Goal: Use online tool/utility: Utilize a website feature to perform a specific function

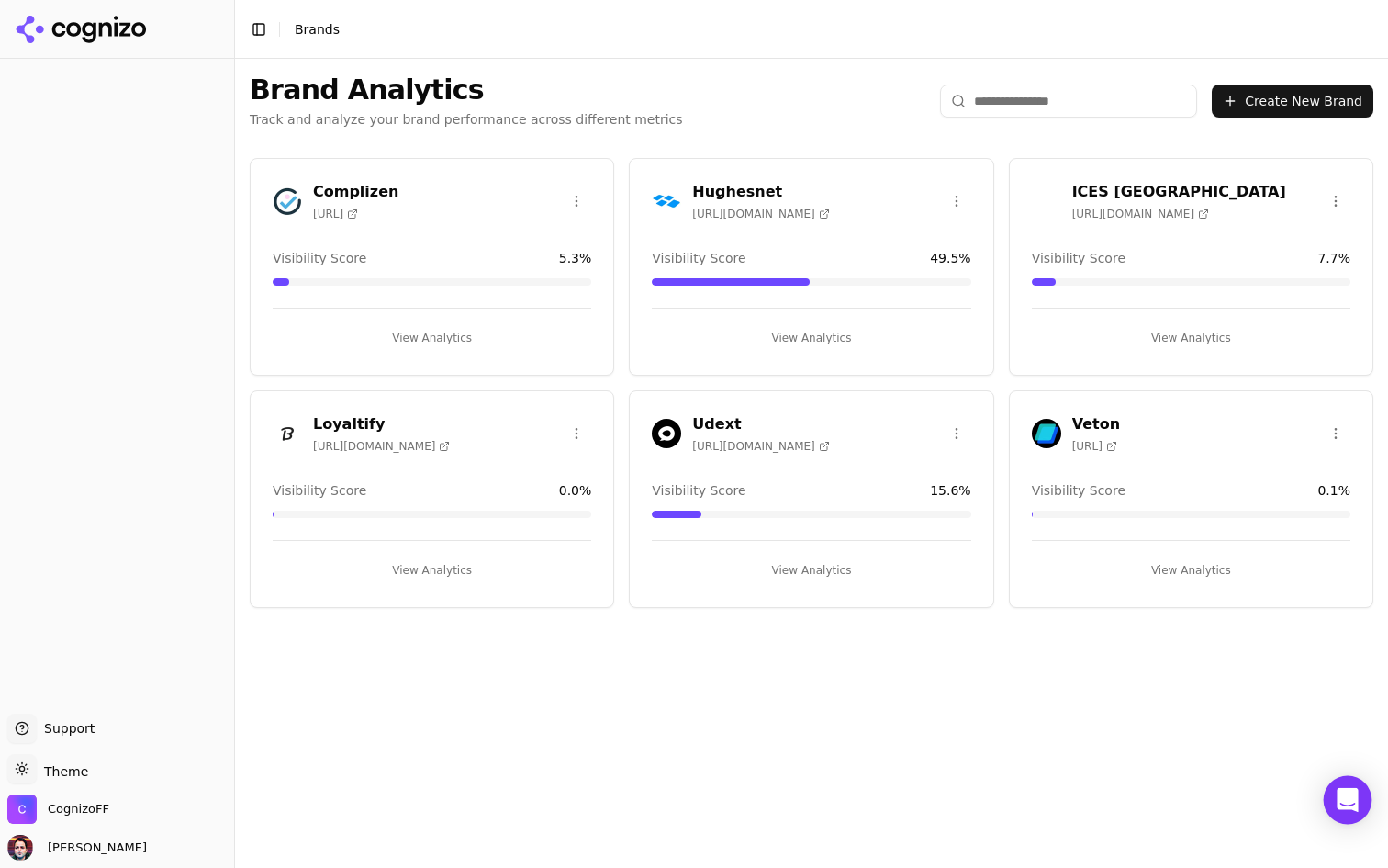
click at [1349, 794] on icon "Open Intercom Messenger" at bounding box center [1347, 800] width 21 height 24
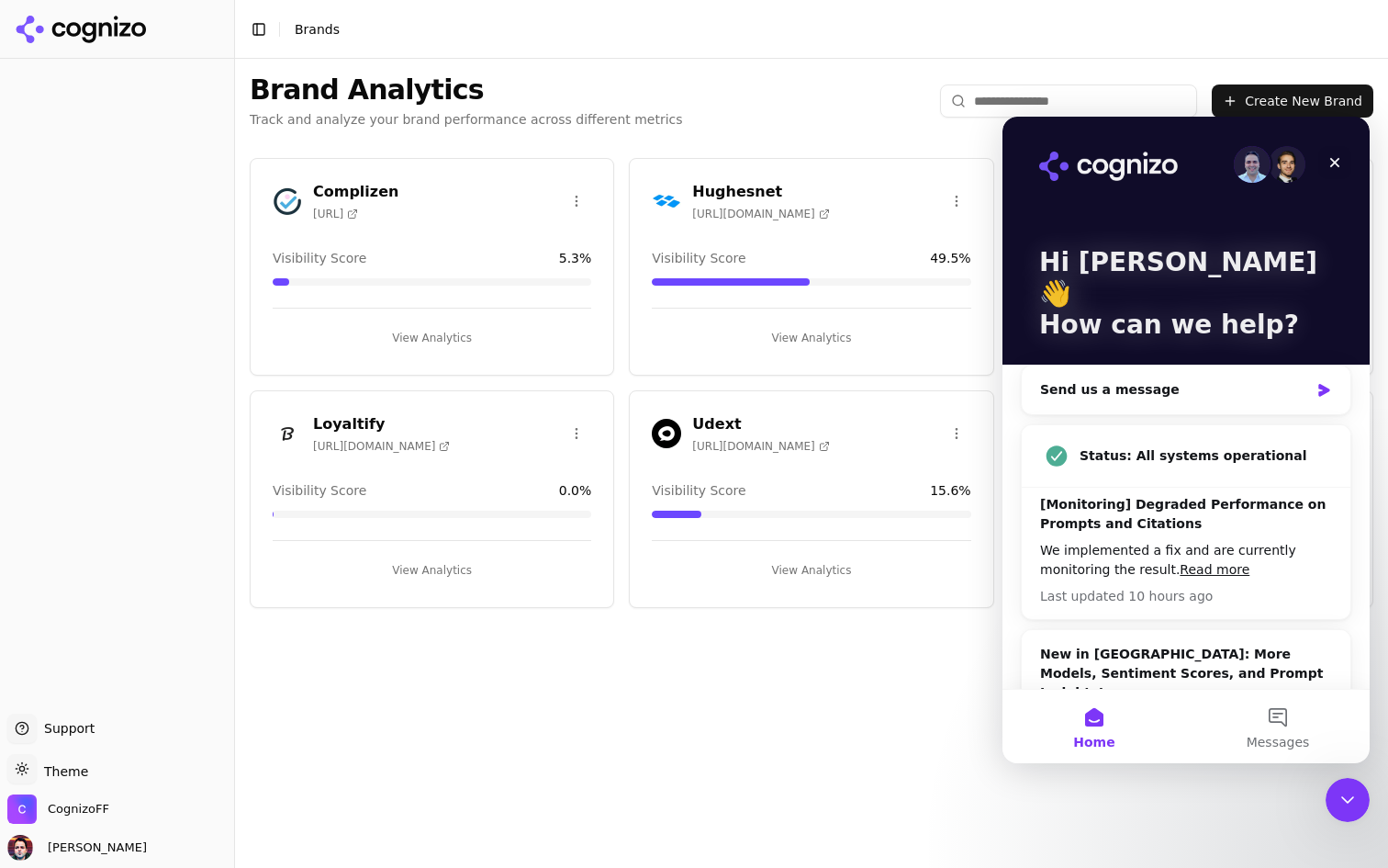
scroll to position [25, 0]
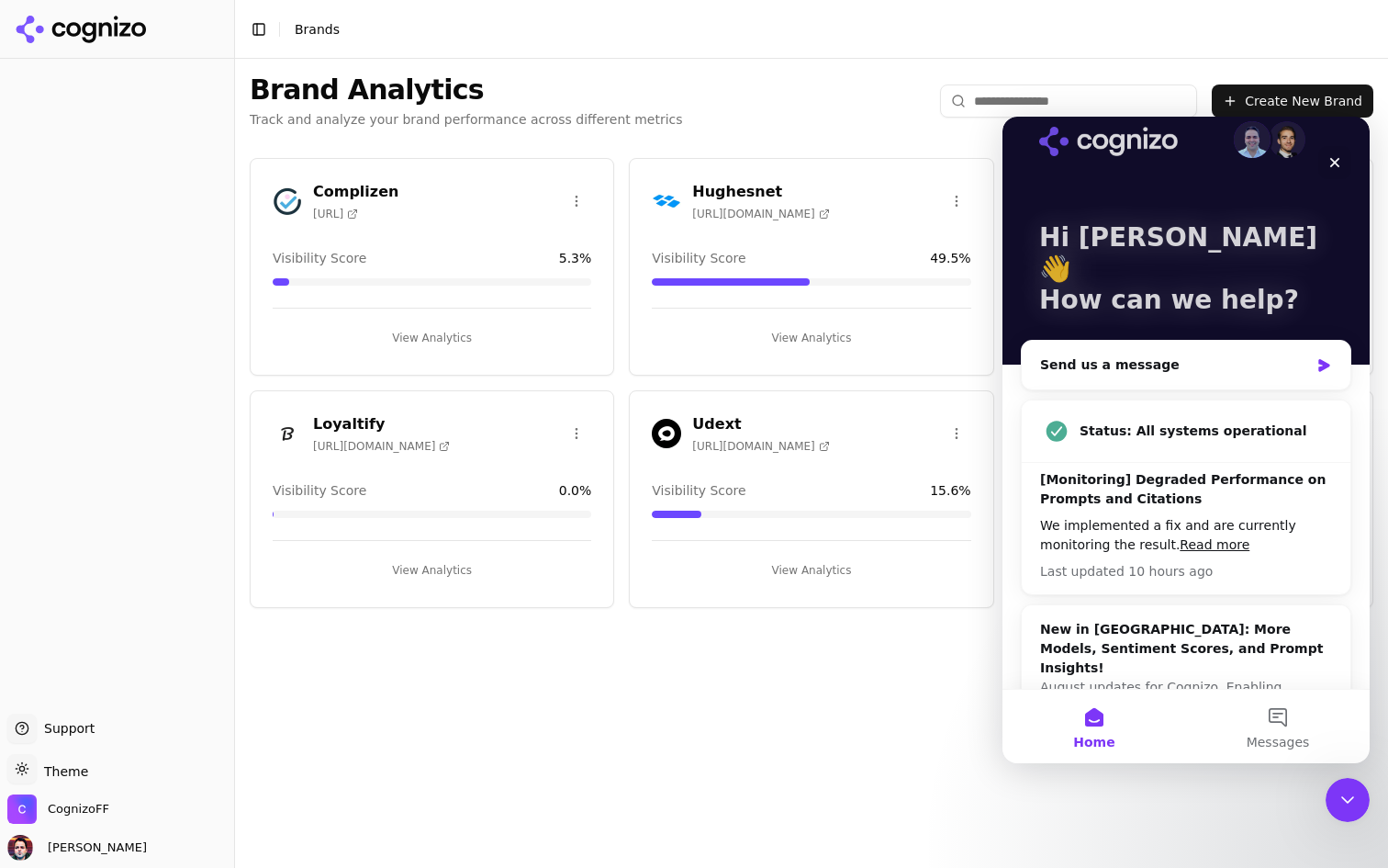
click at [770, 745] on div "Brand Analytics Track and analyze your brand performance across different metri…" at bounding box center [811, 463] width 1153 height 809
click at [56, 827] on div "CognizoFF" at bounding box center [117, 813] width 219 height 37
click at [80, 816] on span "CognizoFF" at bounding box center [78, 809] width 62 height 17
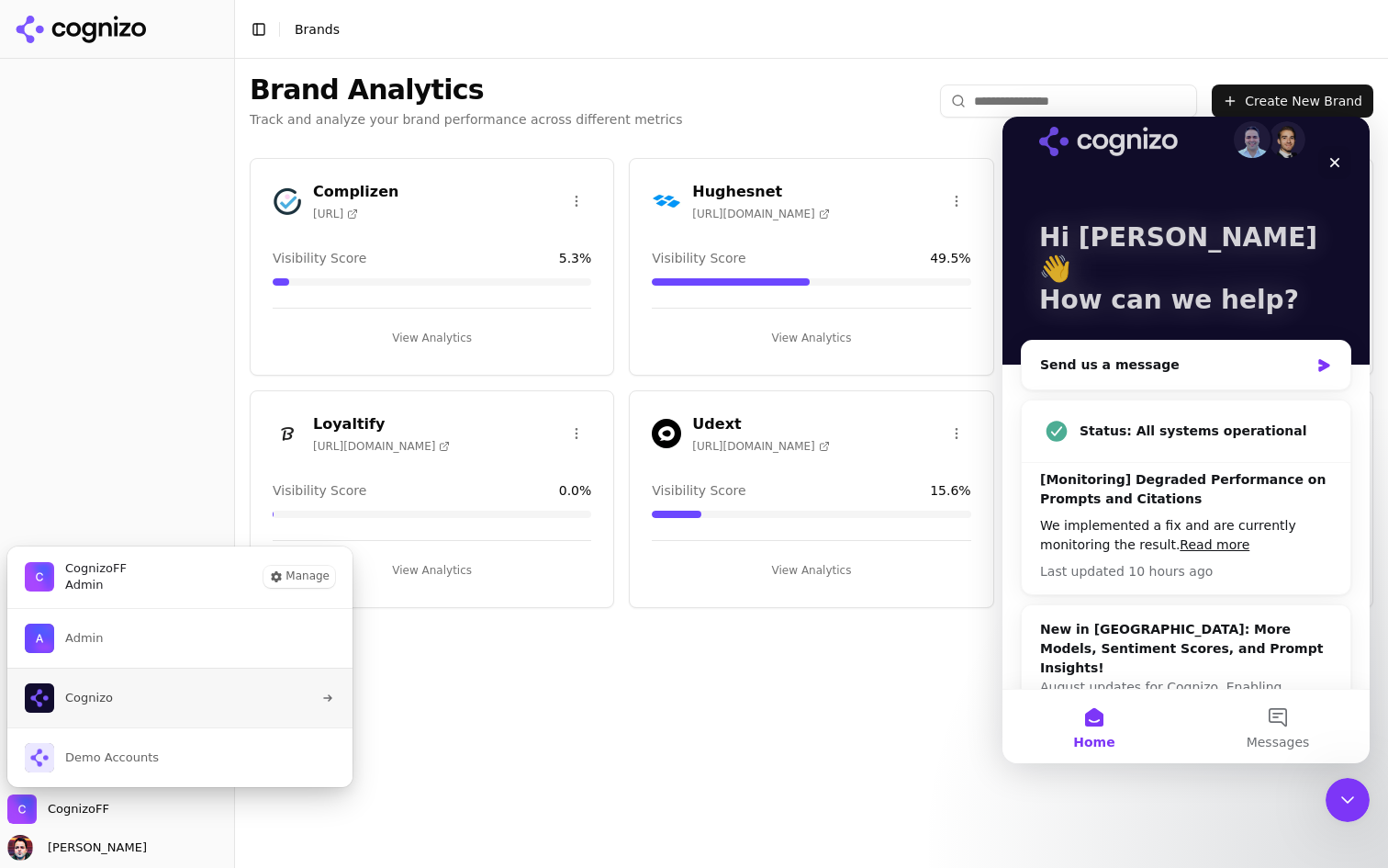
click at [189, 691] on button "Cognizo" at bounding box center [180, 697] width 347 height 60
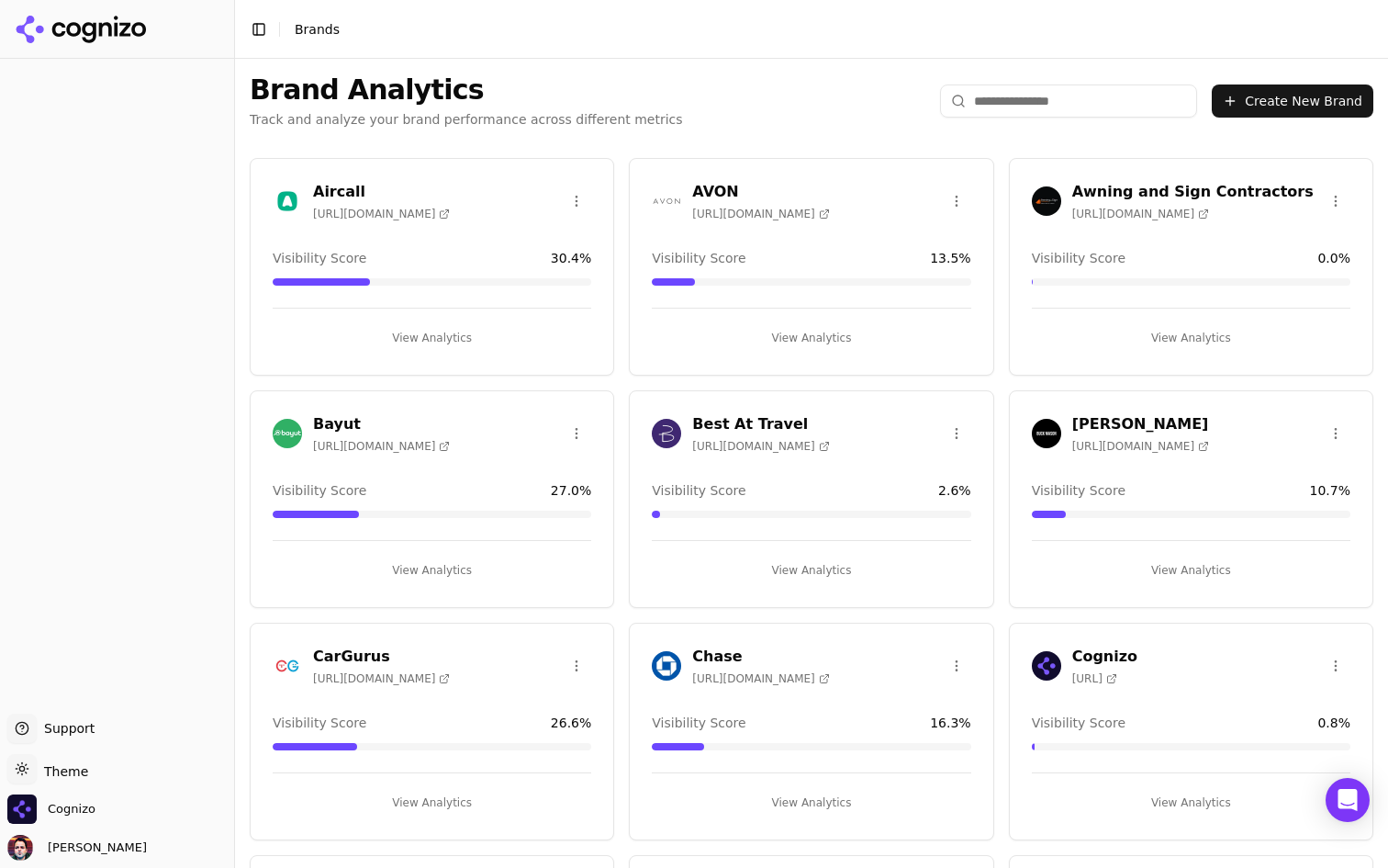
click at [494, 347] on button "View Analytics" at bounding box center [432, 338] width 319 height 29
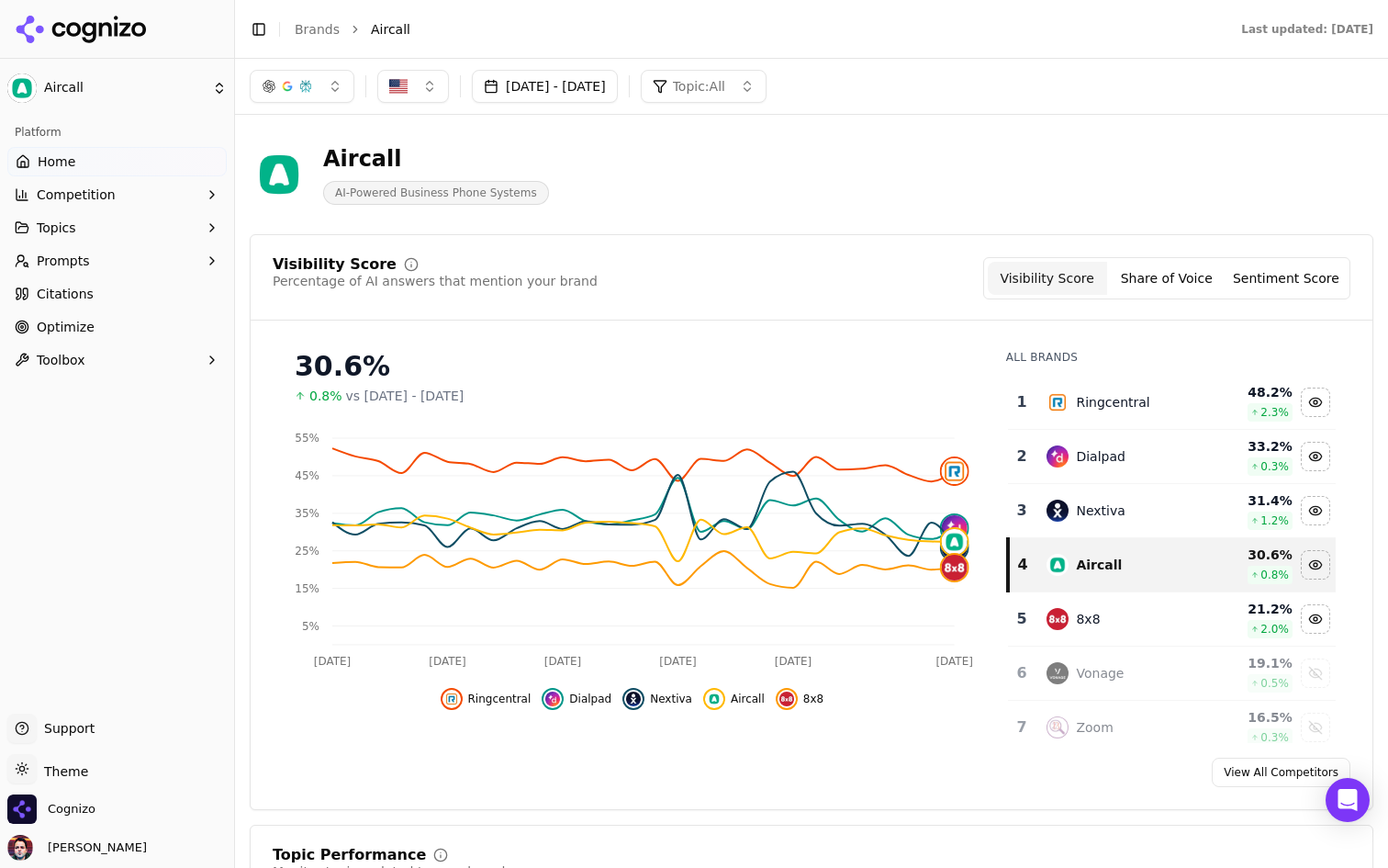
click at [173, 327] on link "Optimize" at bounding box center [117, 327] width 219 height 29
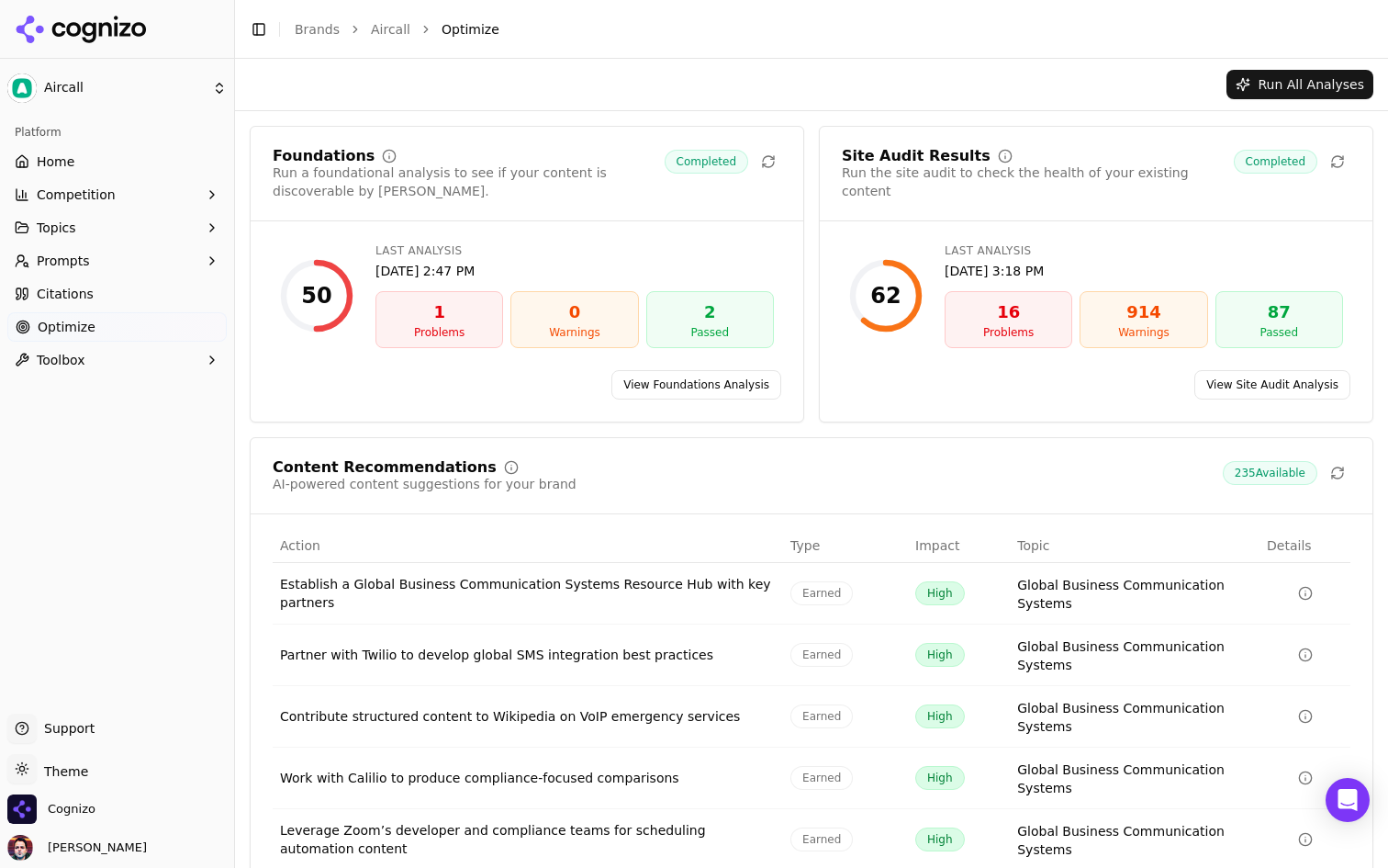
click at [167, 362] on button "Toolbox" at bounding box center [117, 360] width 219 height 29
click at [155, 388] on span "llms.txt Generator" at bounding box center [117, 389] width 159 height 18
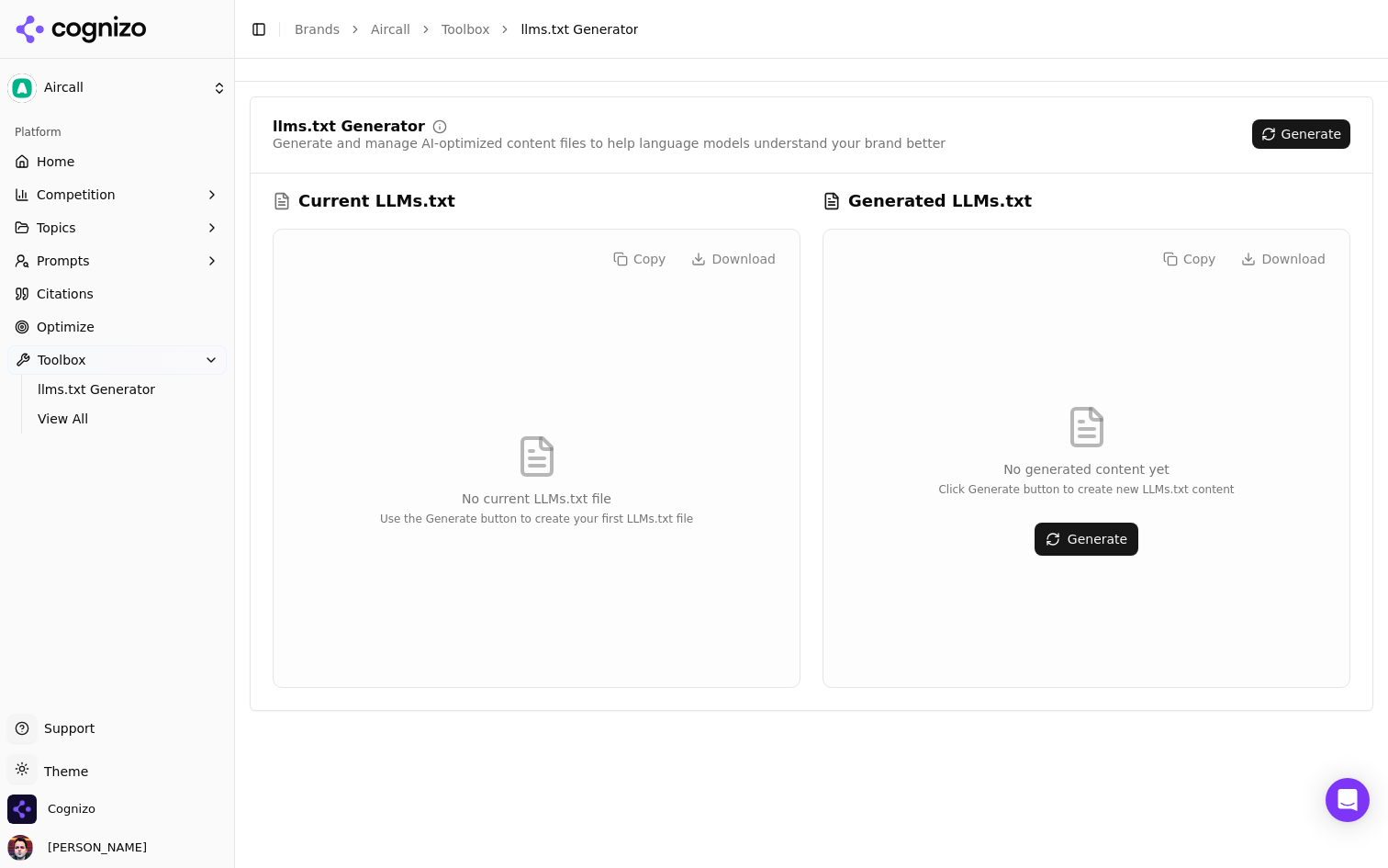
click at [152, 327] on link "Optimize" at bounding box center [117, 327] width 219 height 29
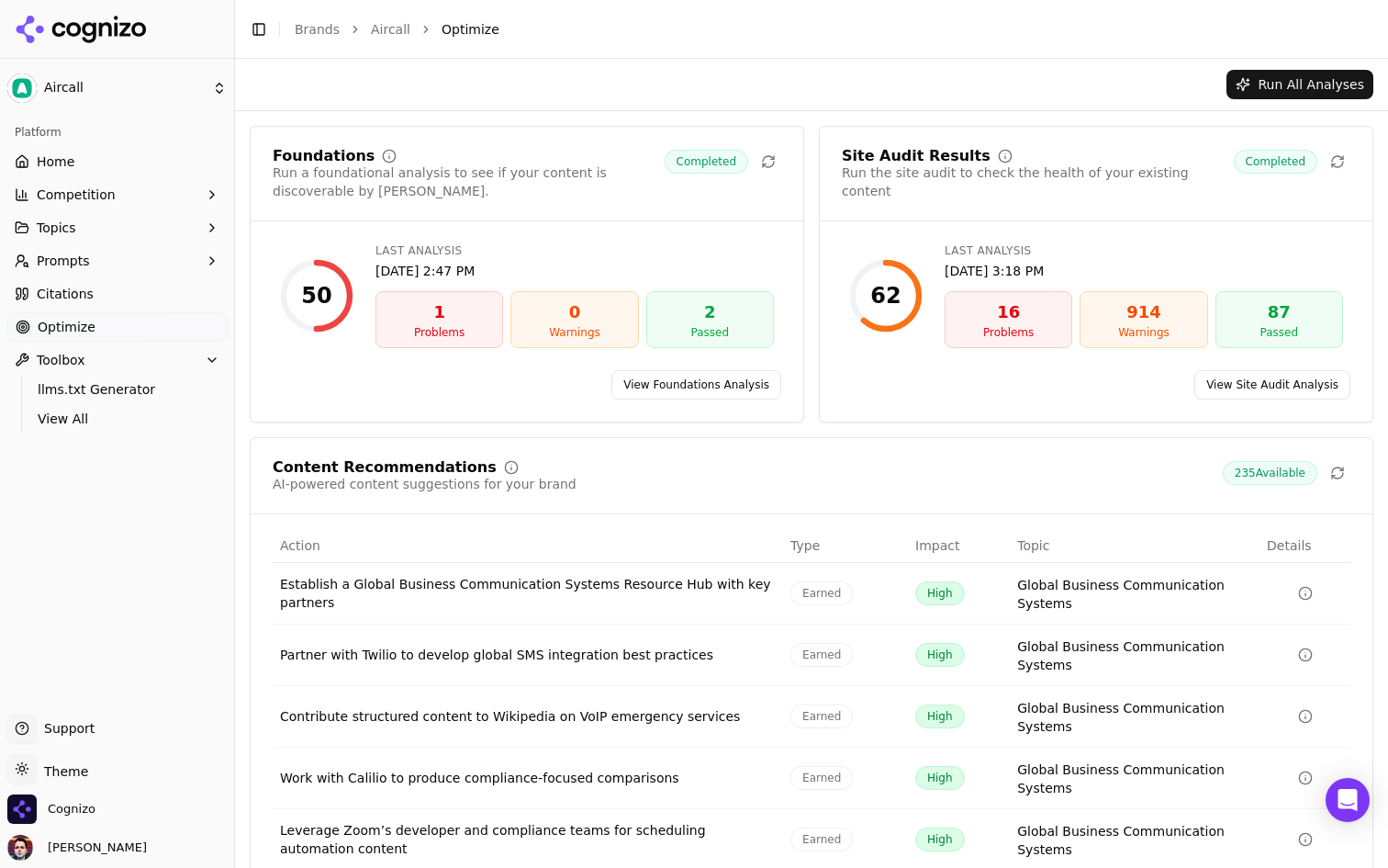
click at [169, 298] on link "Citations" at bounding box center [117, 294] width 219 height 29
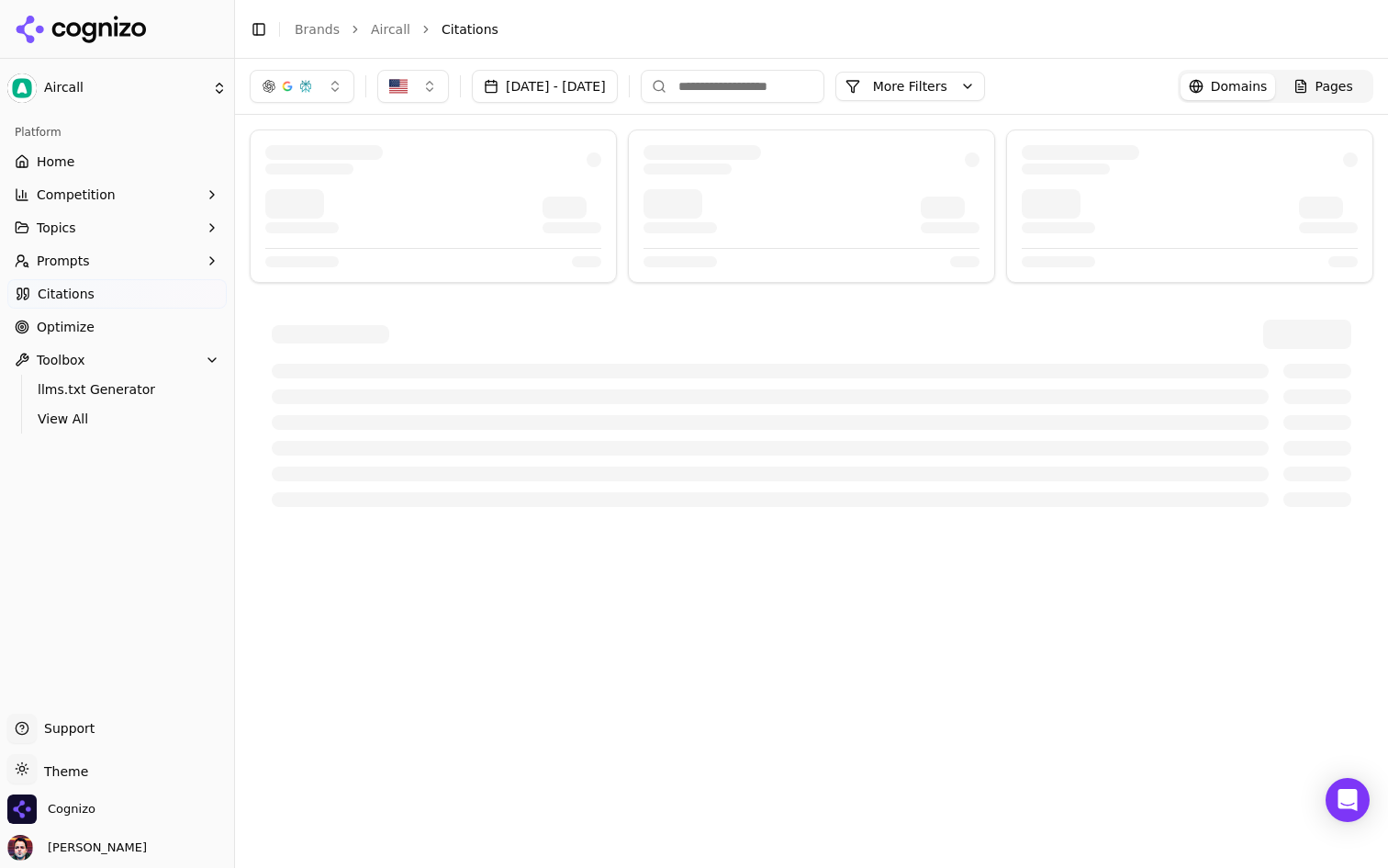
click at [154, 353] on button "Toolbox" at bounding box center [117, 360] width 219 height 29
